Goal: Information Seeking & Learning: Learn about a topic

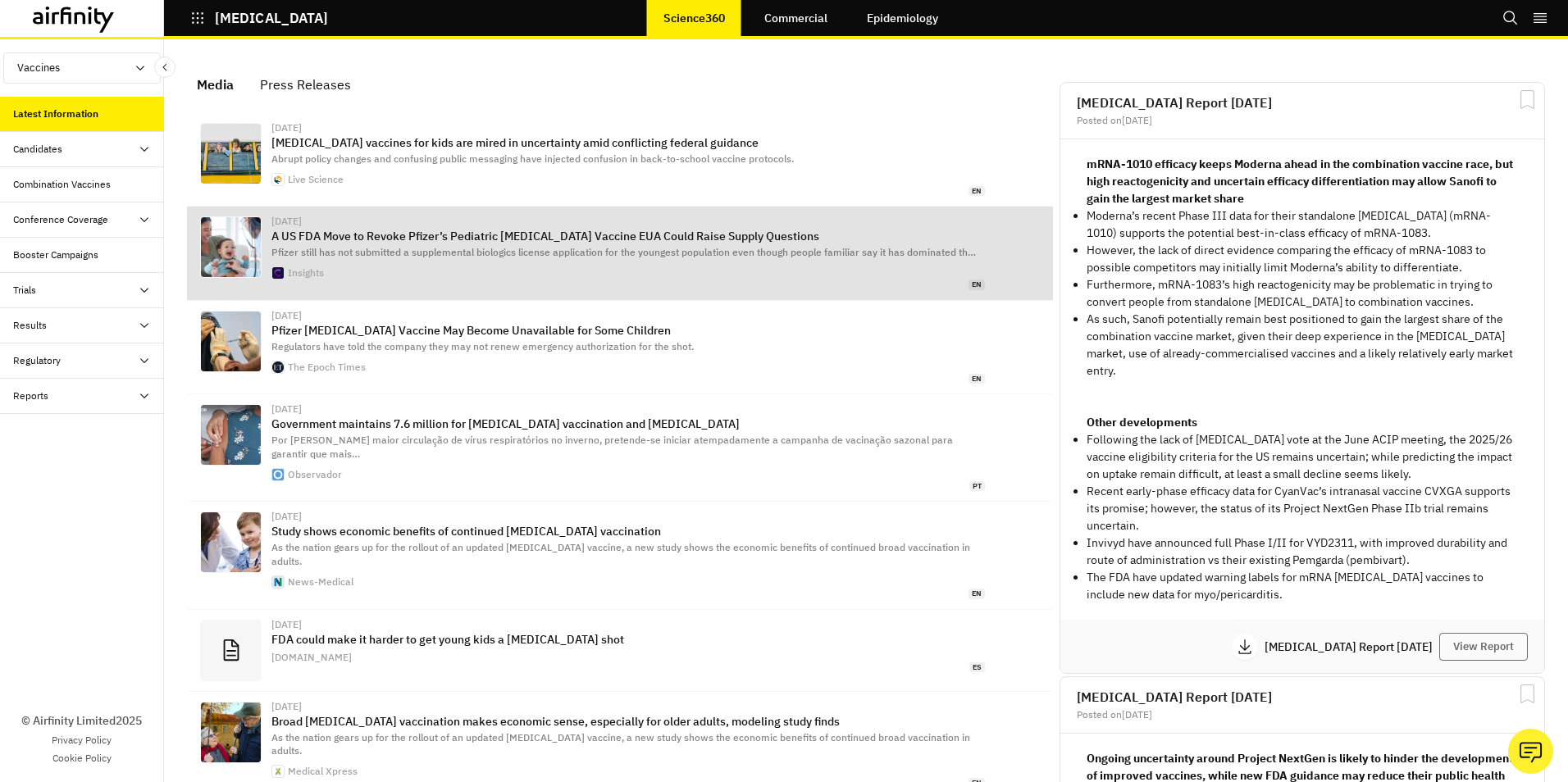
scroll to position [1031, 479]
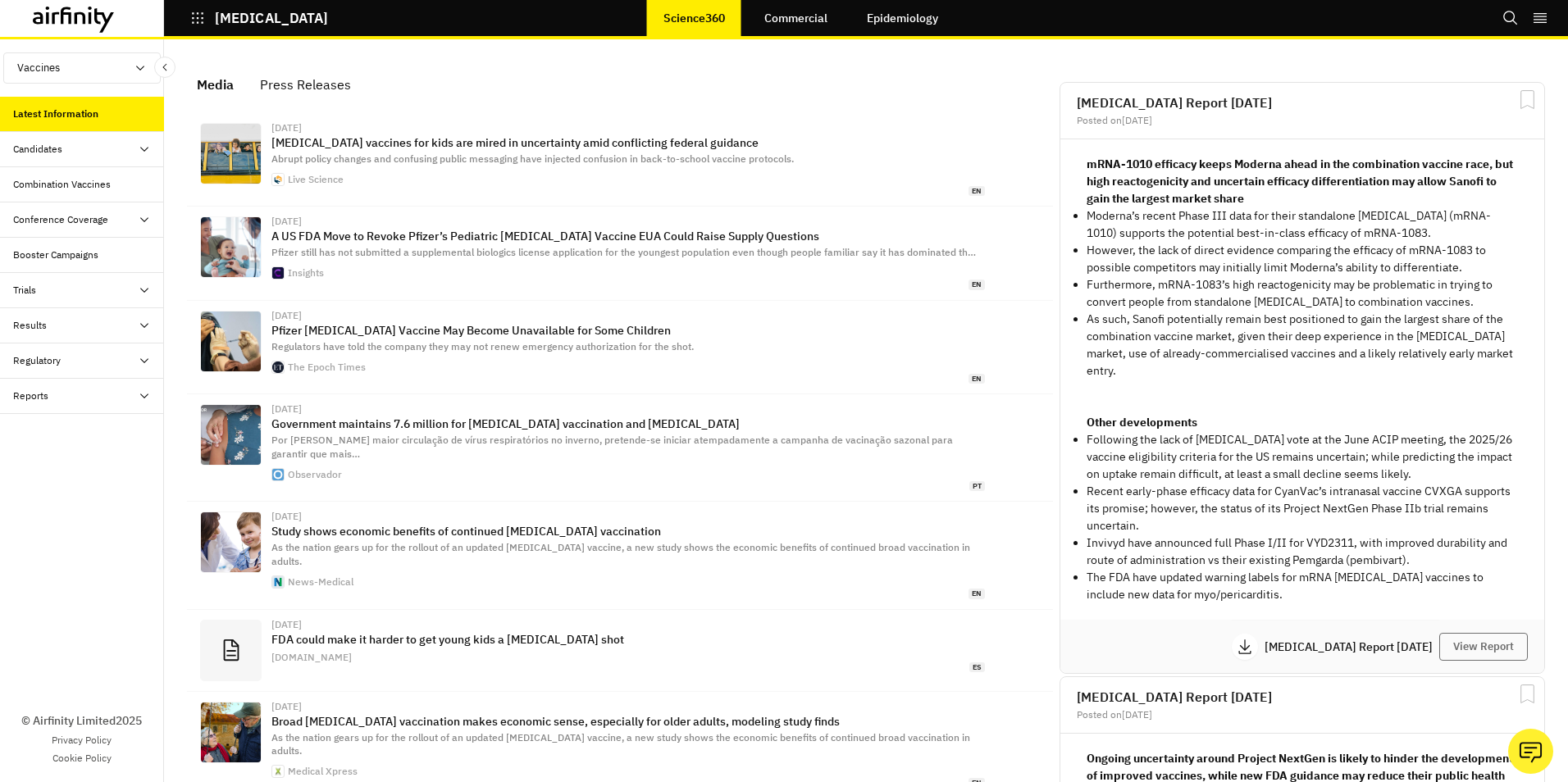
click at [74, 186] on div "Combination Vaccines" at bounding box center [62, 185] width 98 height 15
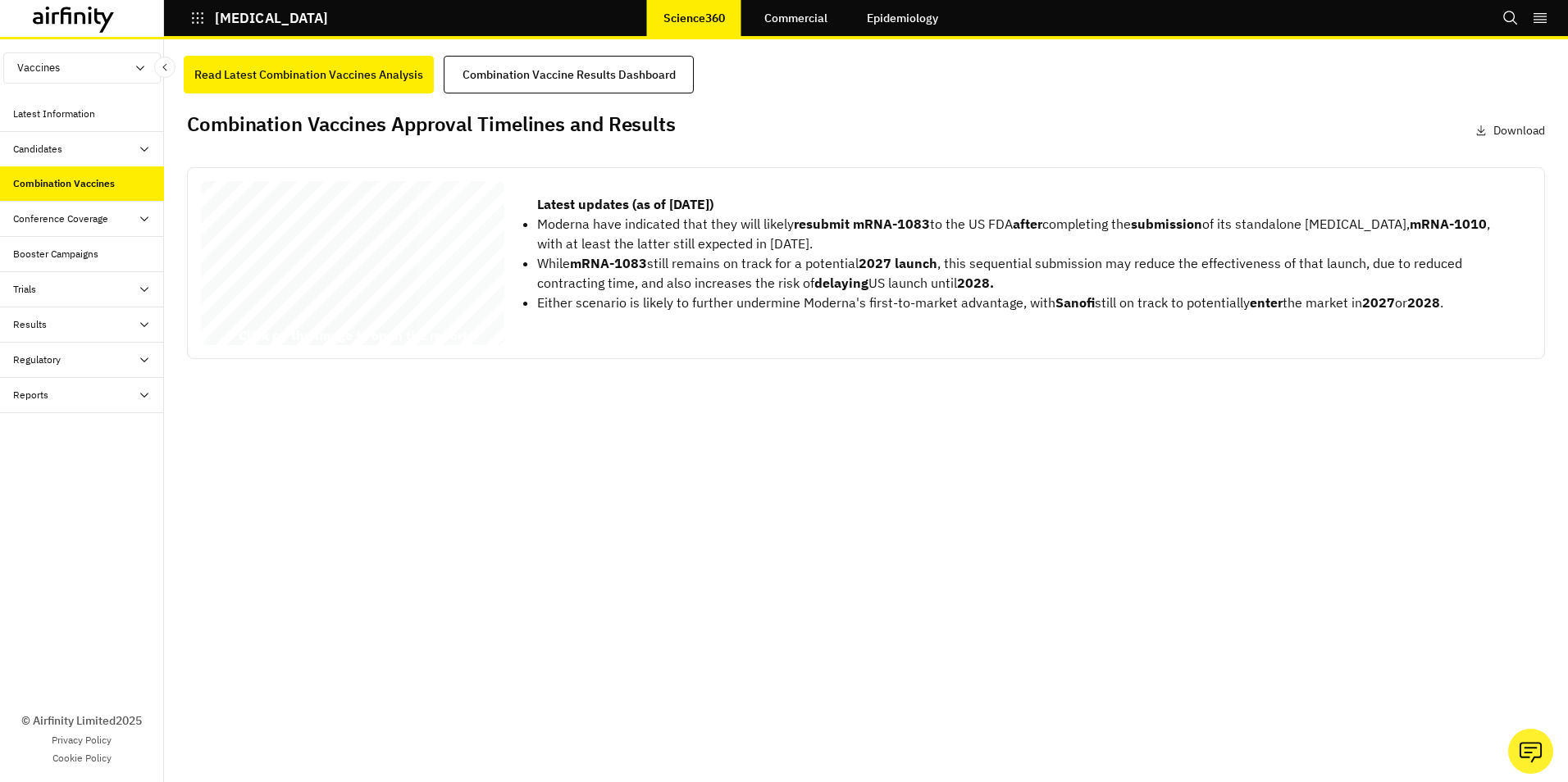
click at [388, 254] on span "Vaccines’ Approval Timelines," at bounding box center [334, 254] width 249 height 19
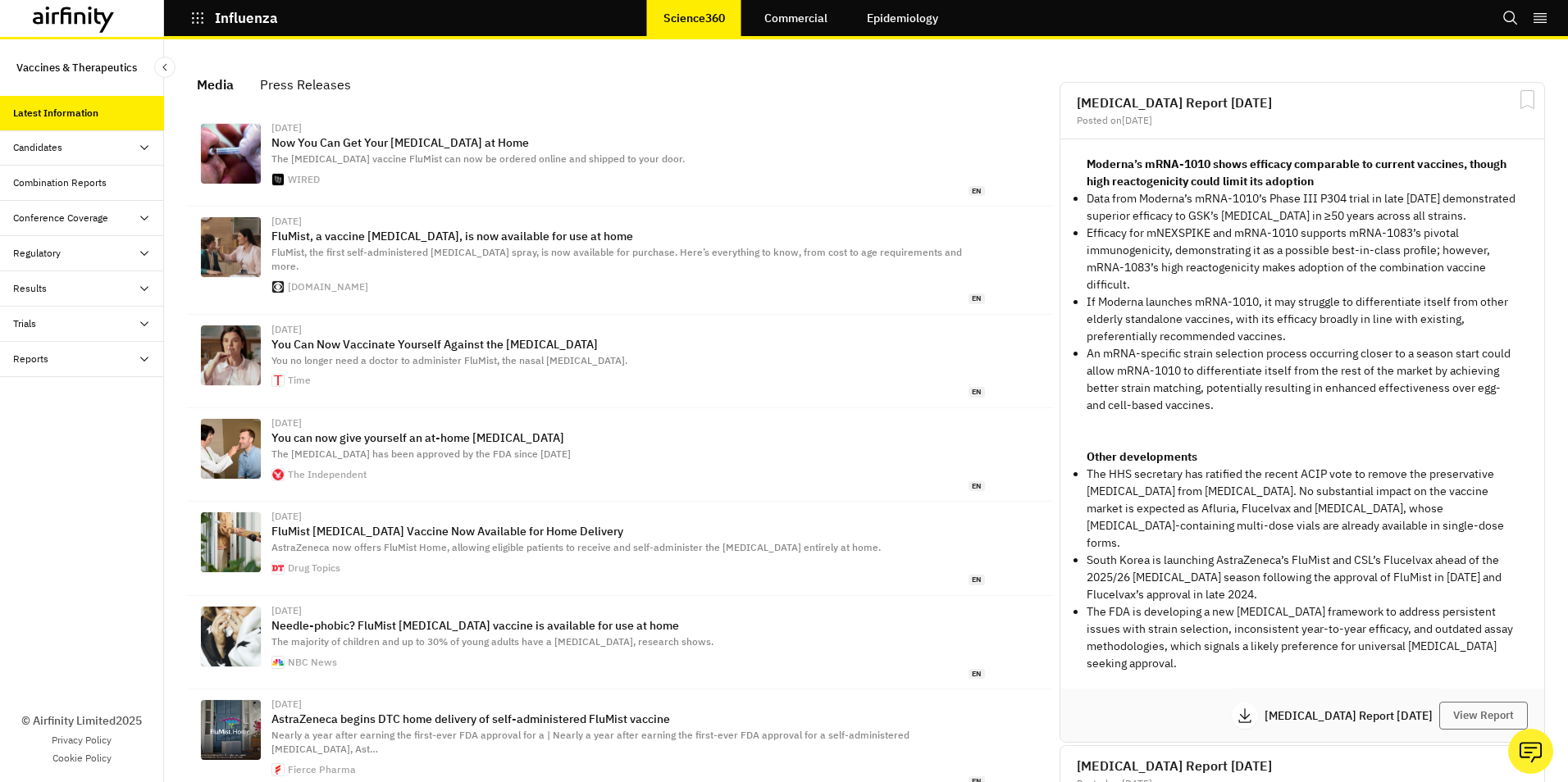
scroll to position [1044, 479]
click at [60, 178] on div "Combination Reports" at bounding box center [60, 183] width 94 height 15
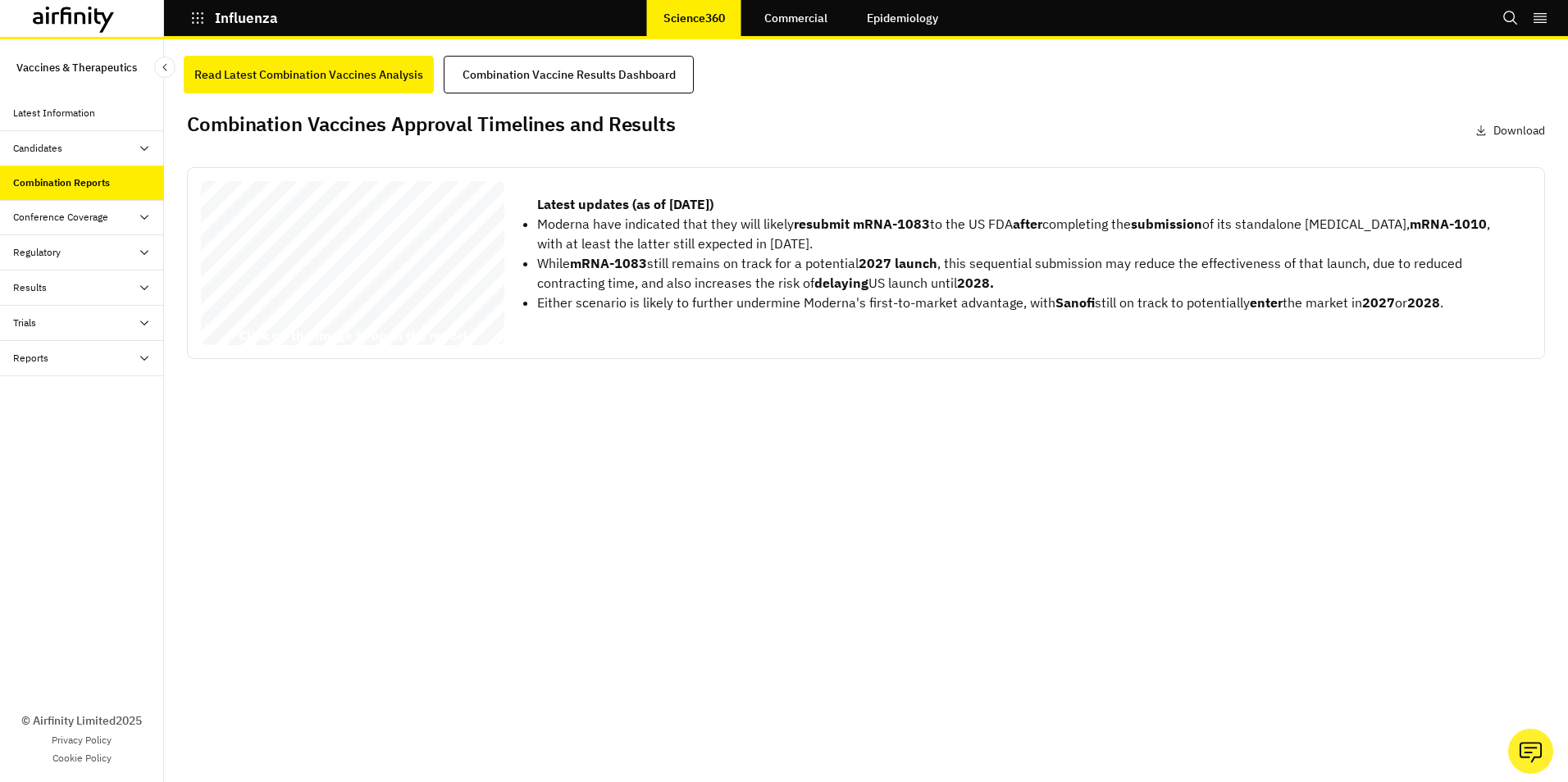
click at [147, 213] on icon at bounding box center [144, 217] width 13 height 13
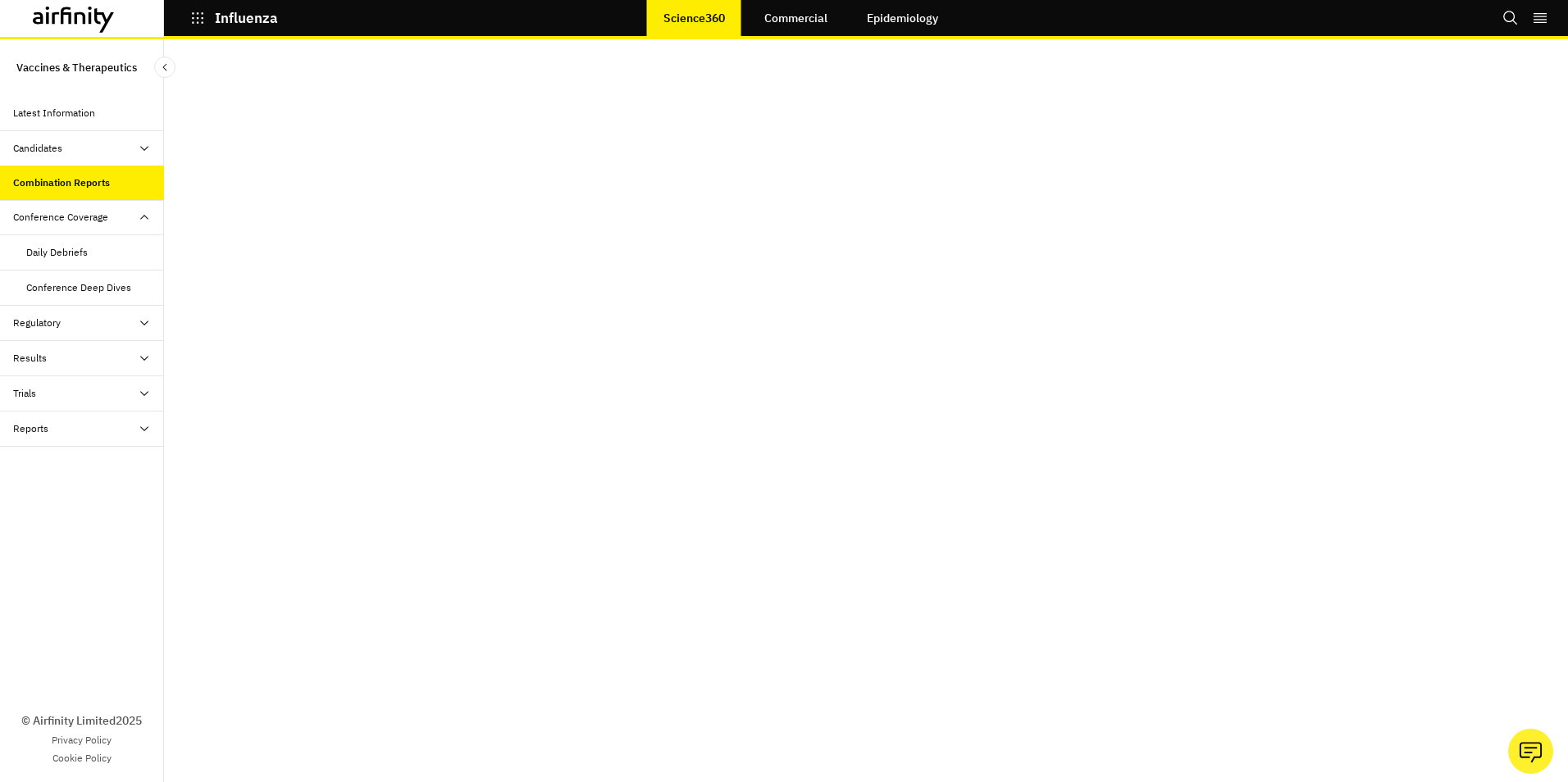
scroll to position [12, 0]
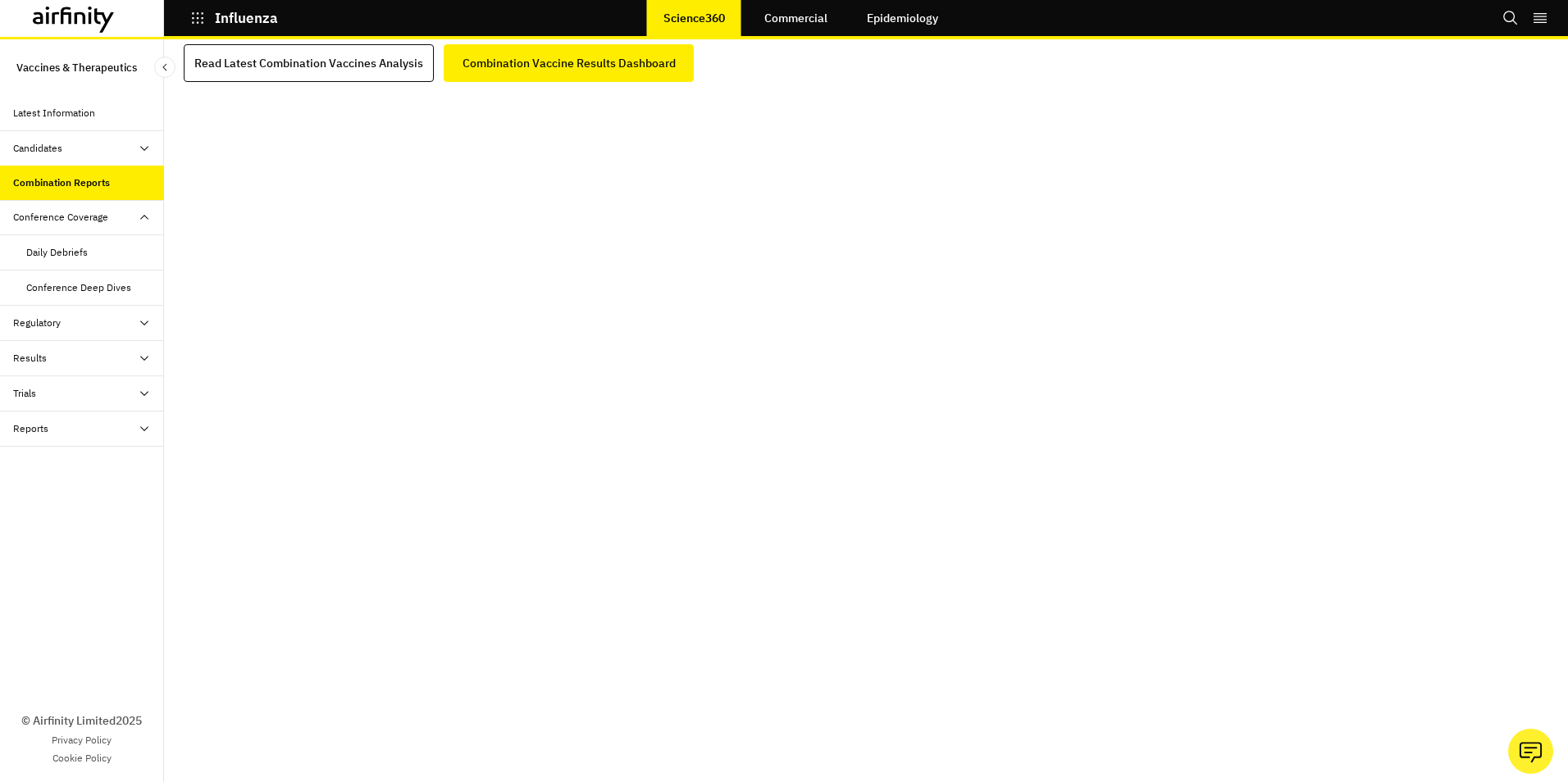
click at [805, 8] on link "Commercial" at bounding box center [795, 18] width 96 height 40
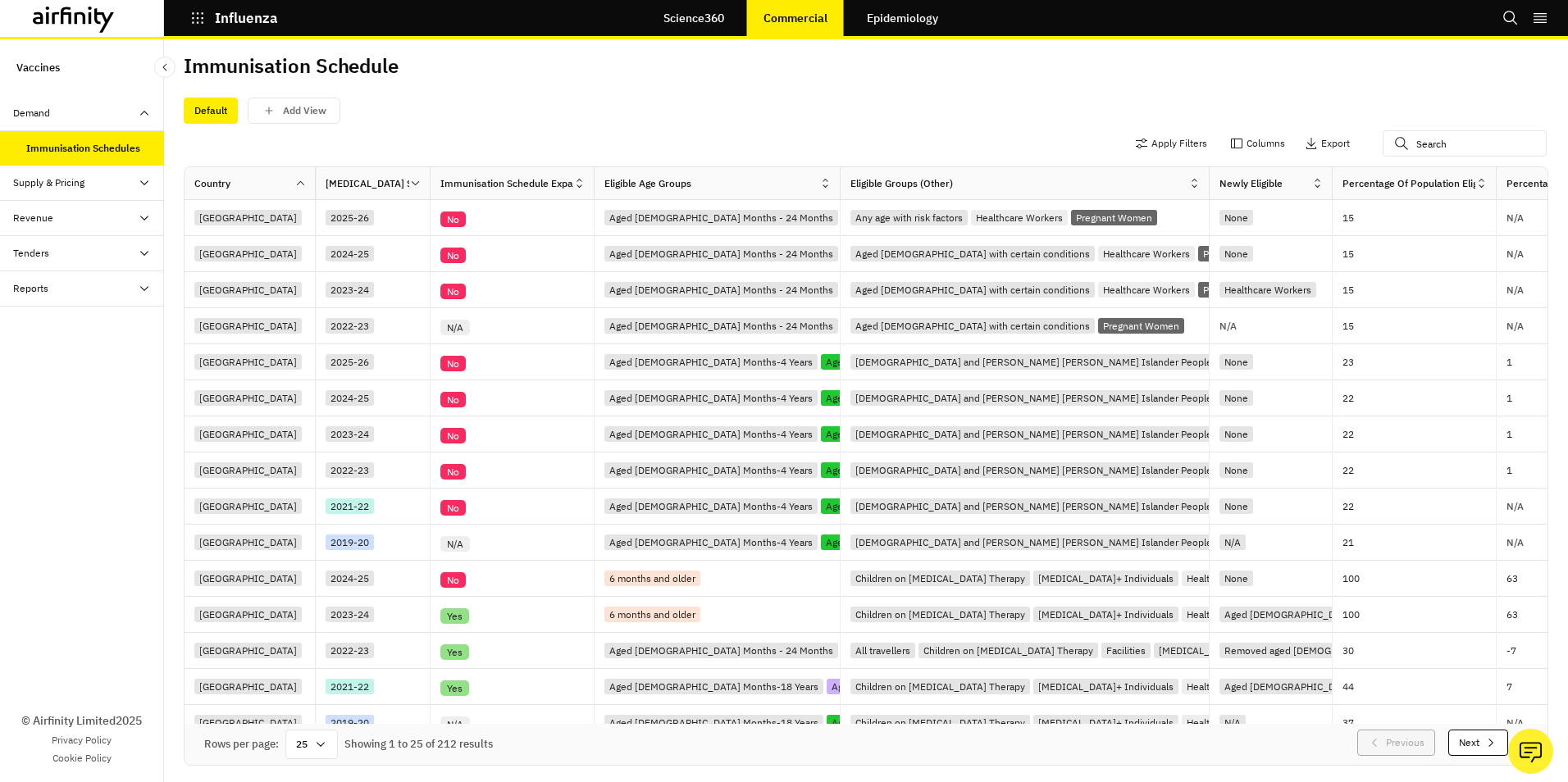
click at [902, 16] on link "Epidemiology" at bounding box center [902, 18] width 104 height 40
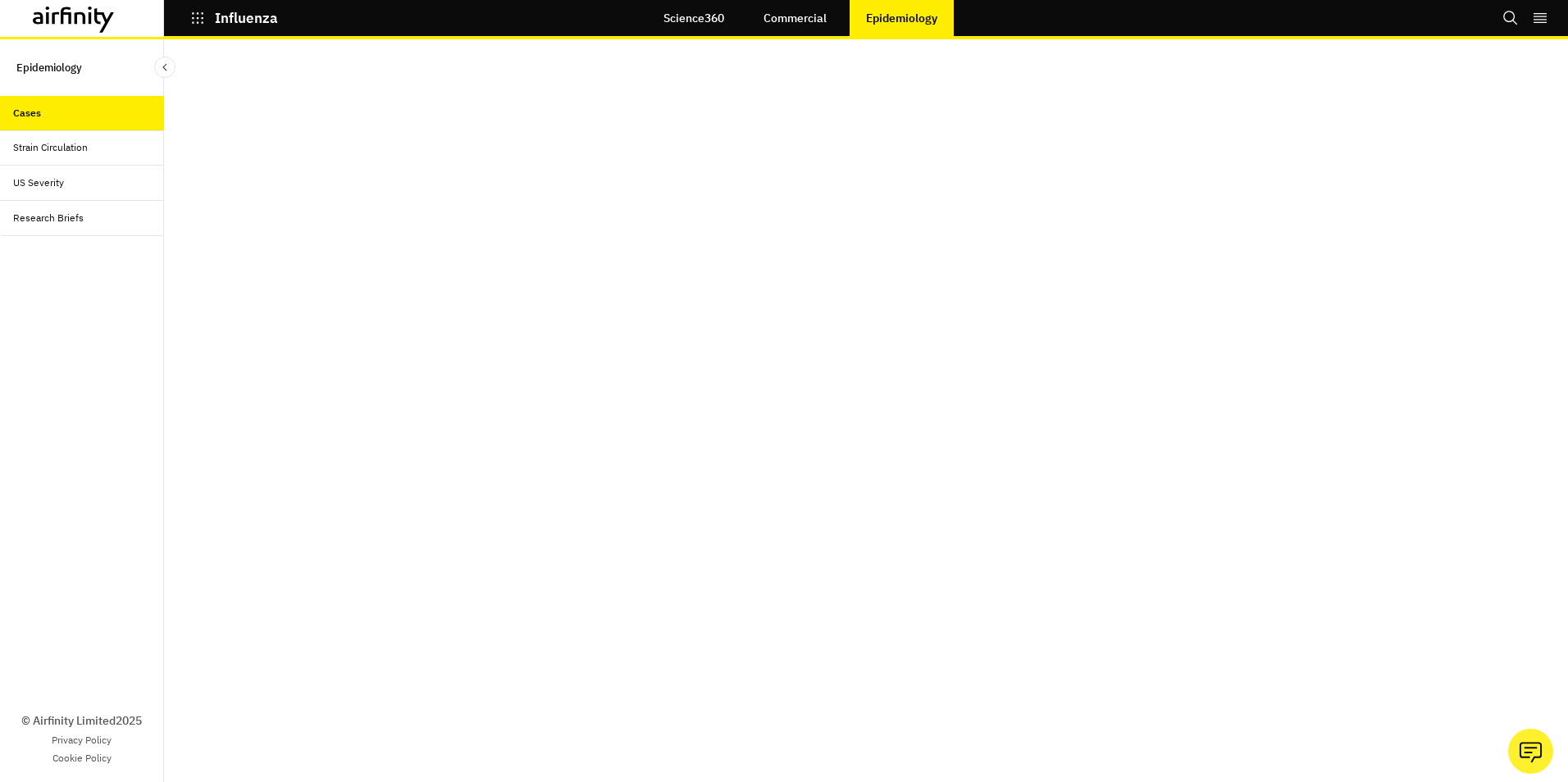
click at [51, 220] on div "Research Briefs" at bounding box center [49, 218] width 71 height 15
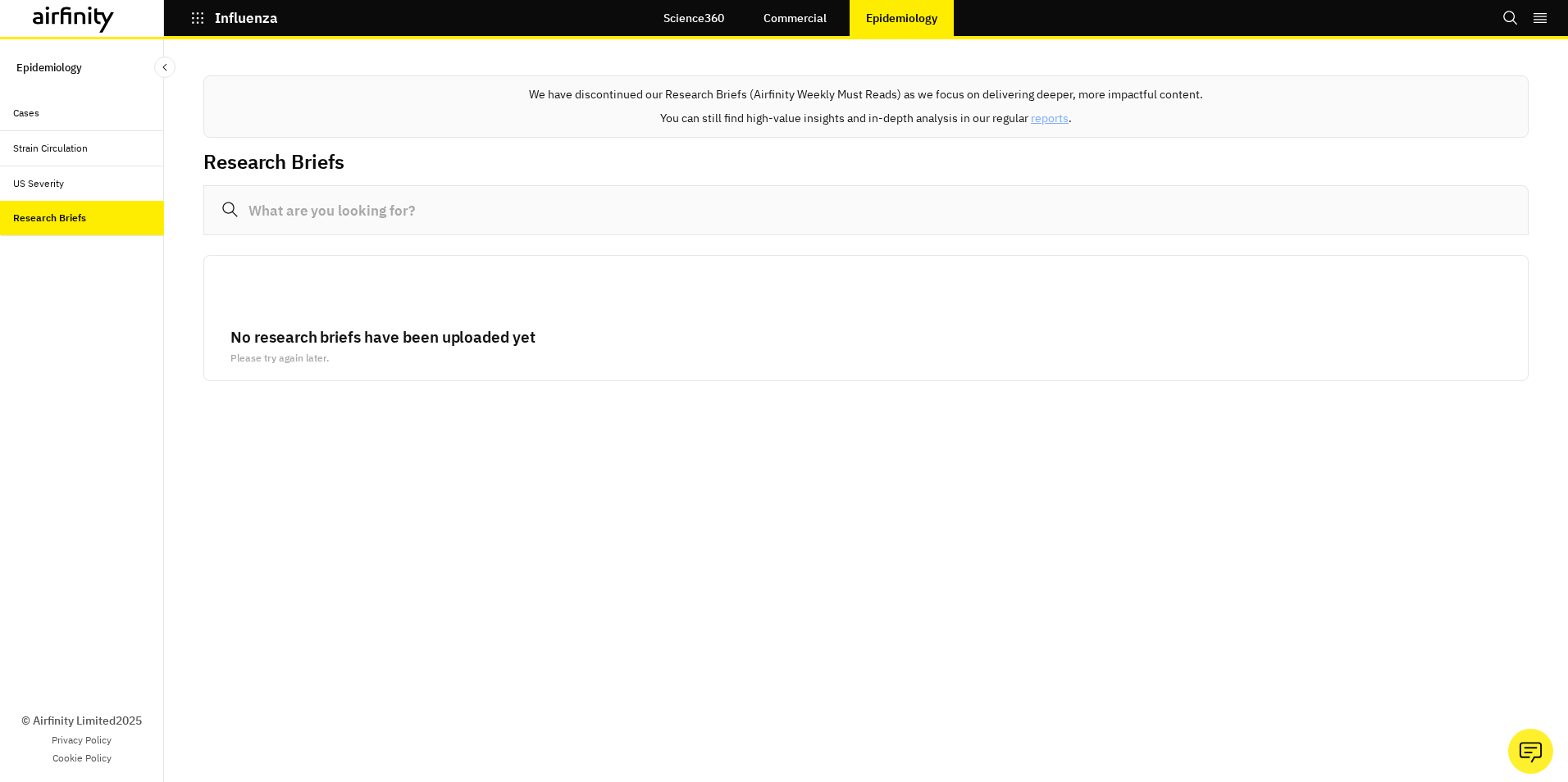
click at [51, 183] on div "US Severity" at bounding box center [39, 184] width 51 height 15
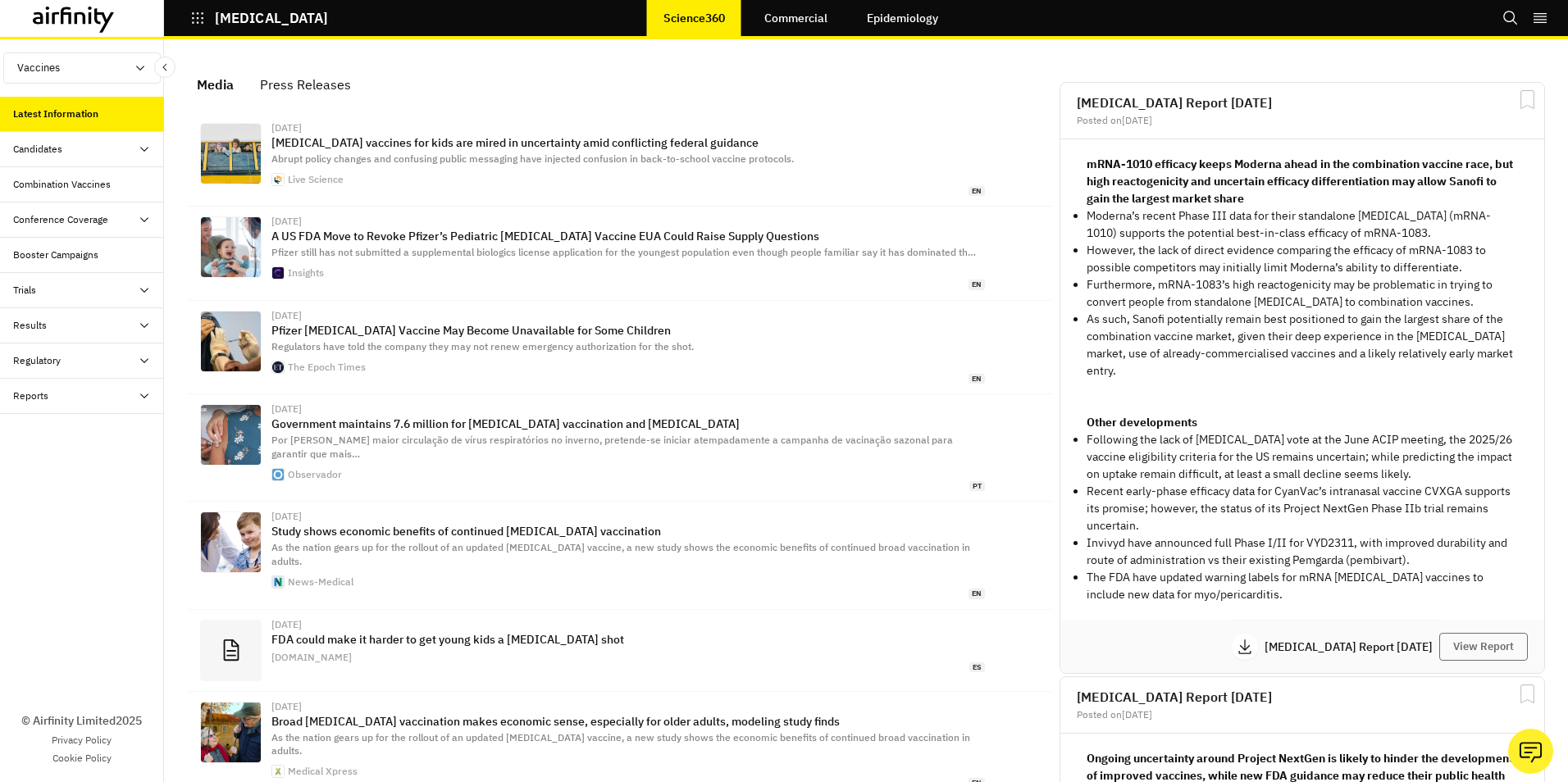
scroll to position [1031, 479]
click at [905, 20] on link "Epidemiology" at bounding box center [902, 18] width 104 height 40
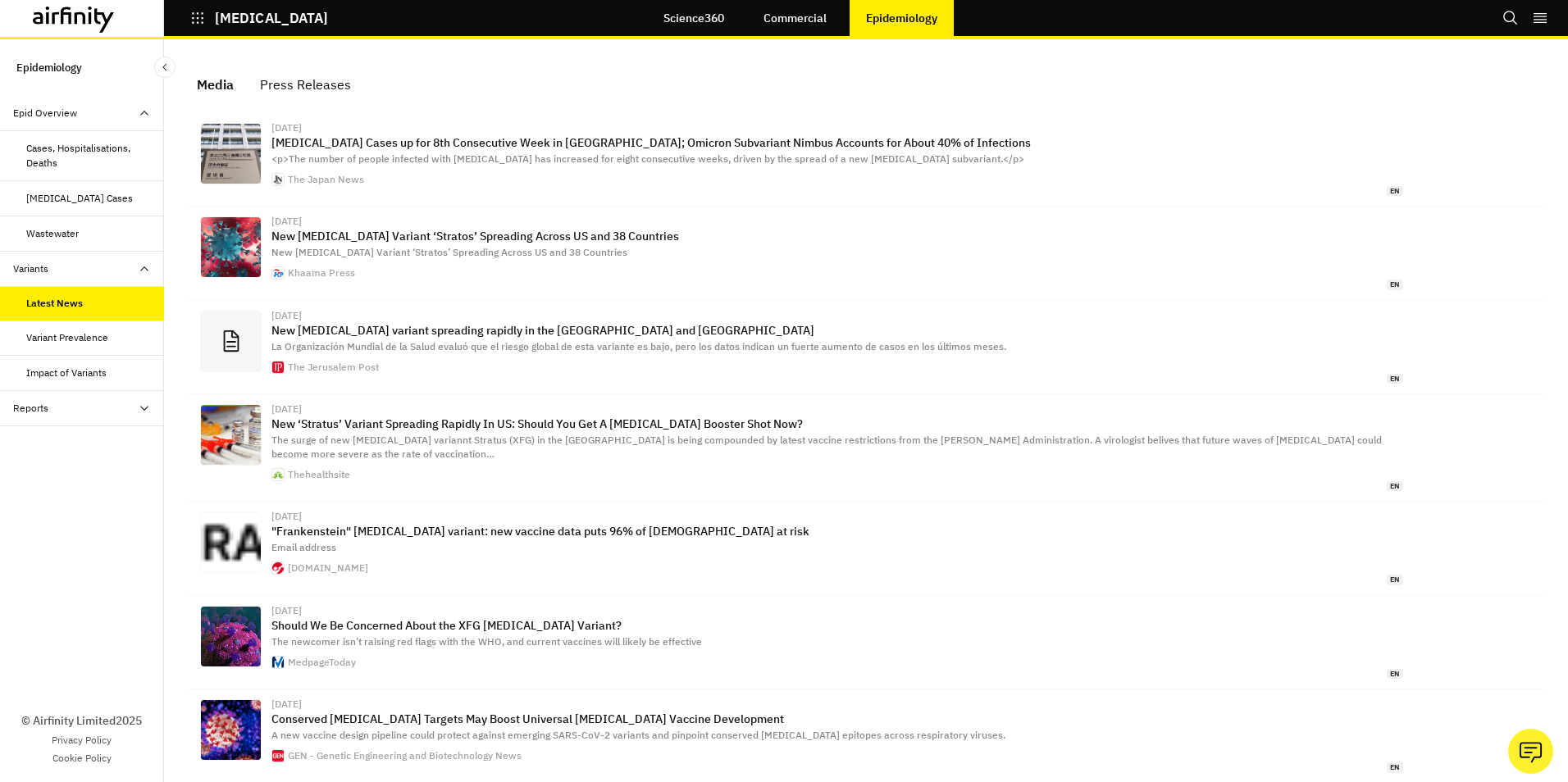
click at [64, 371] on div "Impact of Variants" at bounding box center [66, 373] width 80 height 15
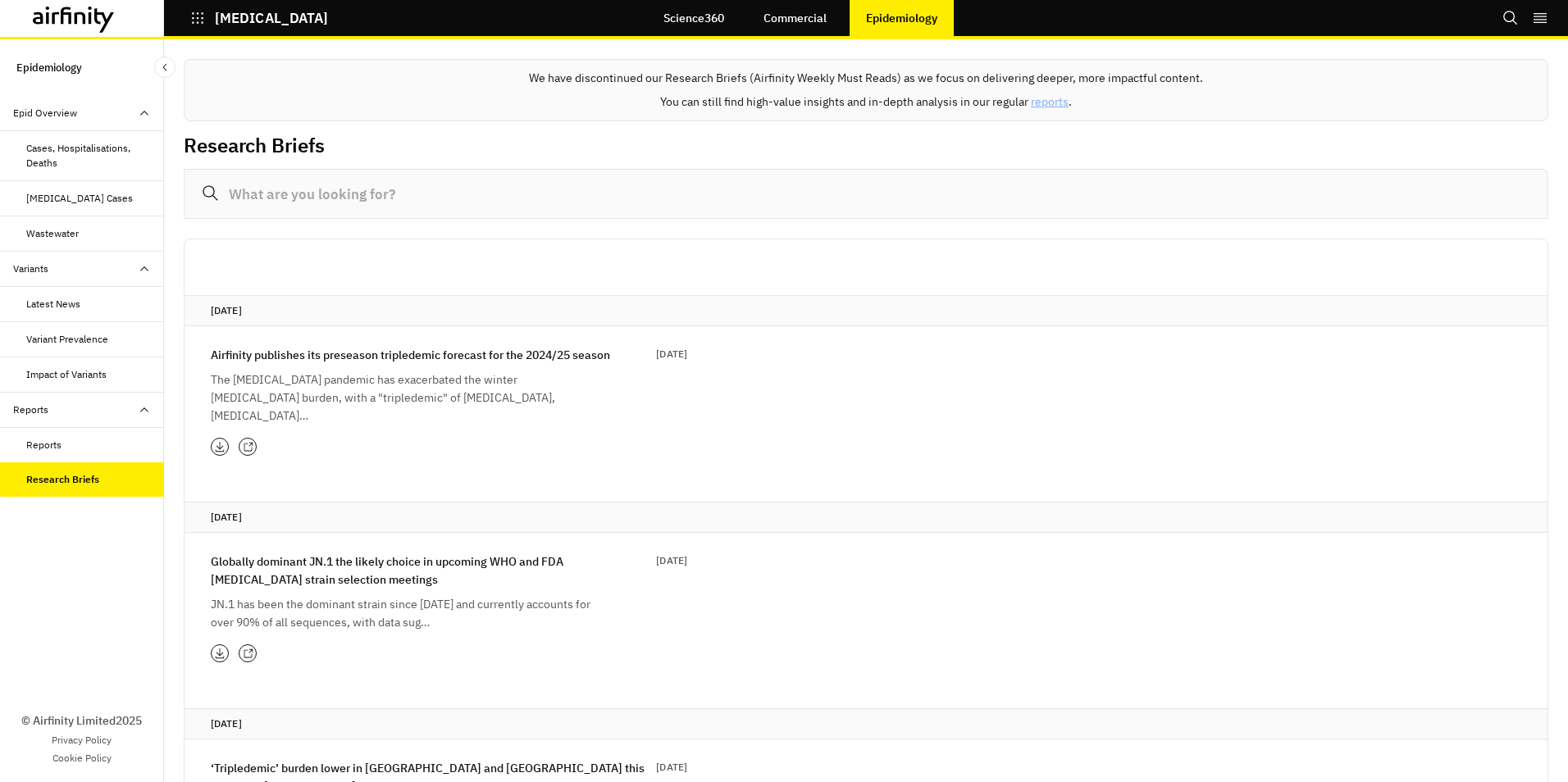
click at [361, 355] on p "Airfinity publishes its preseason tripledemic forecast for the 2024/25 season" at bounding box center [410, 355] width 399 height 18
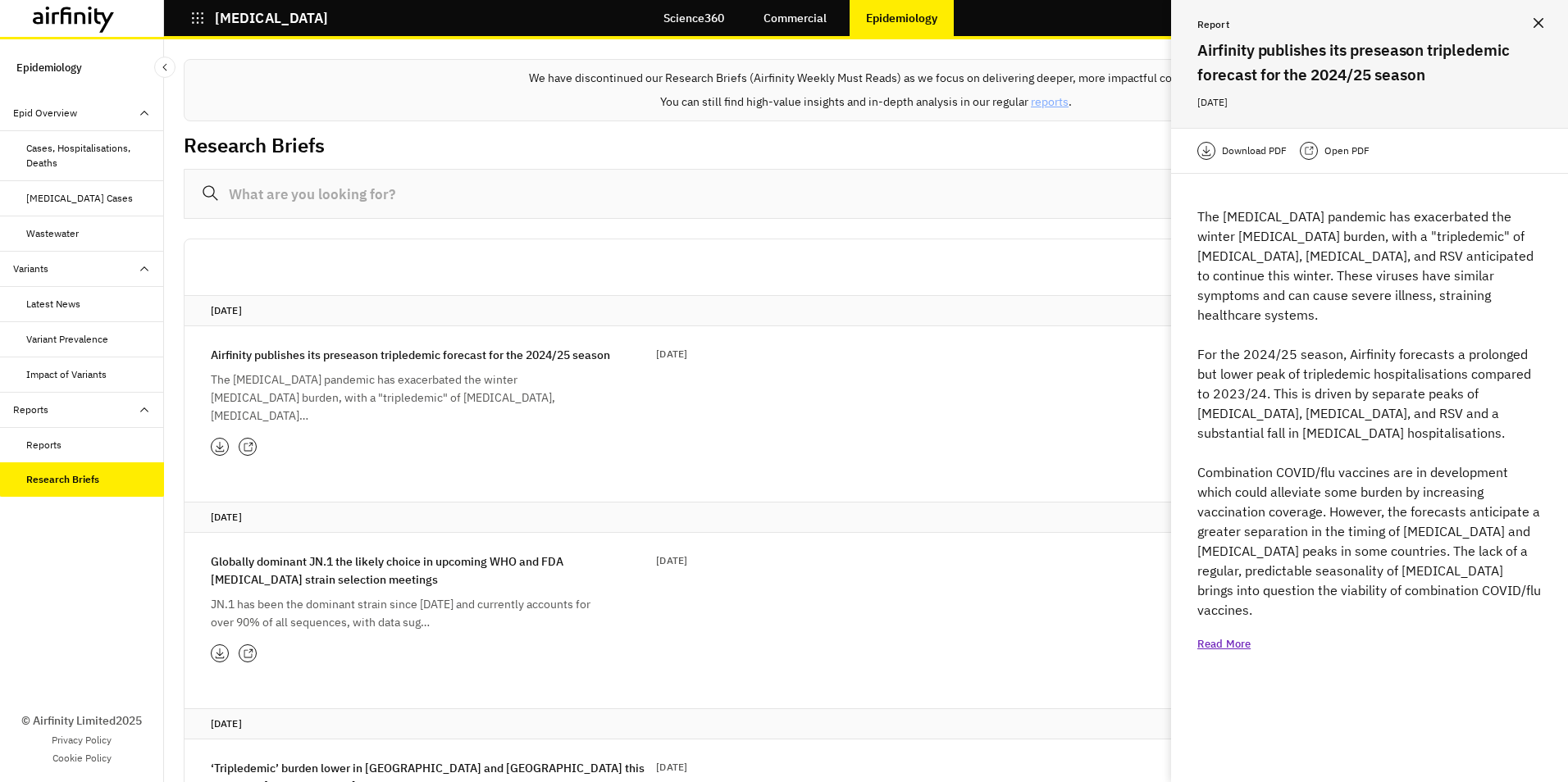
click at [1328, 150] on p "Open PDF" at bounding box center [1347, 150] width 45 height 16
